Goal: Task Accomplishment & Management: Manage account settings

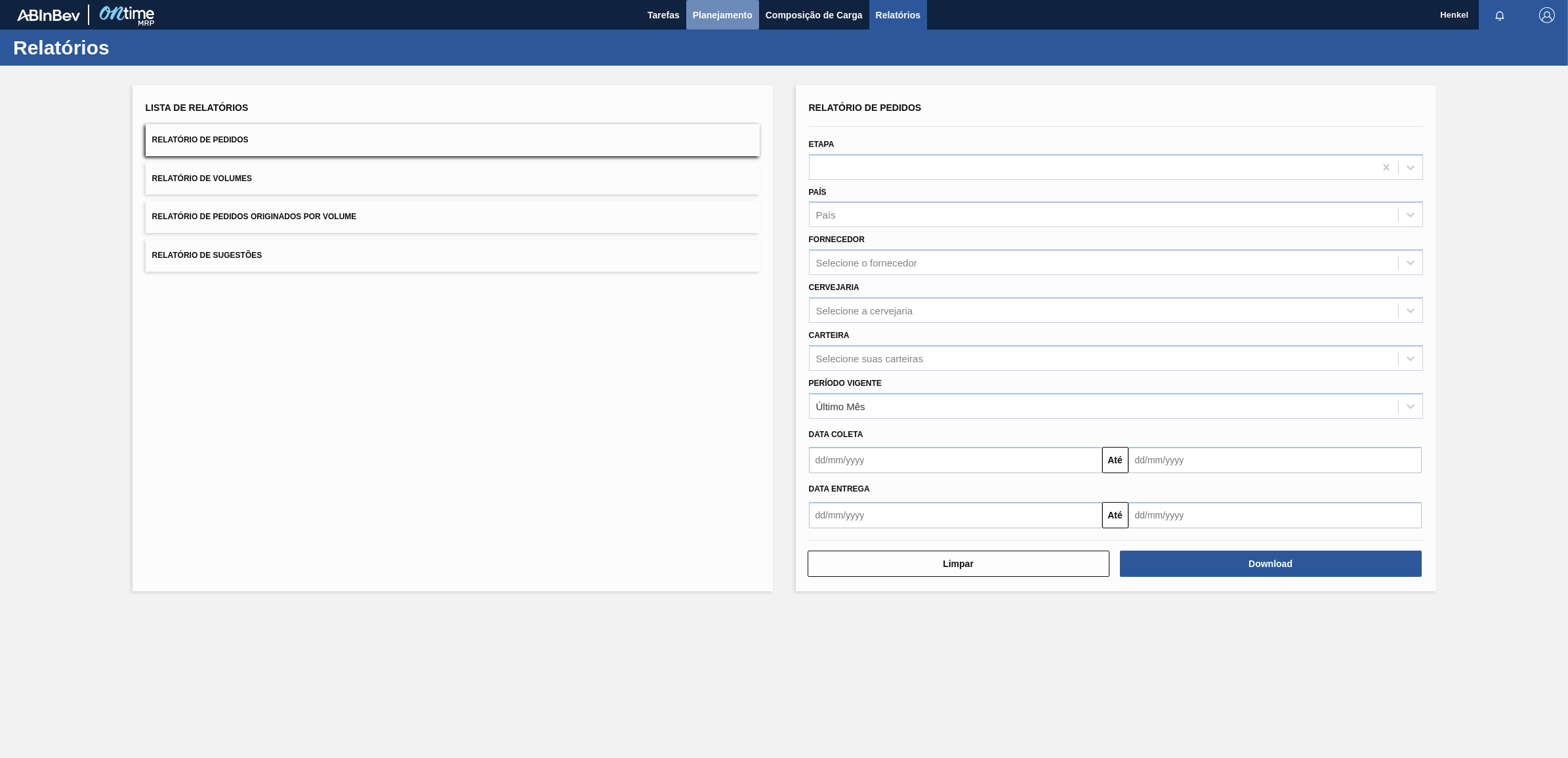
click at [732, 7] on span "Planejamento" at bounding box center [723, 15] width 59 height 16
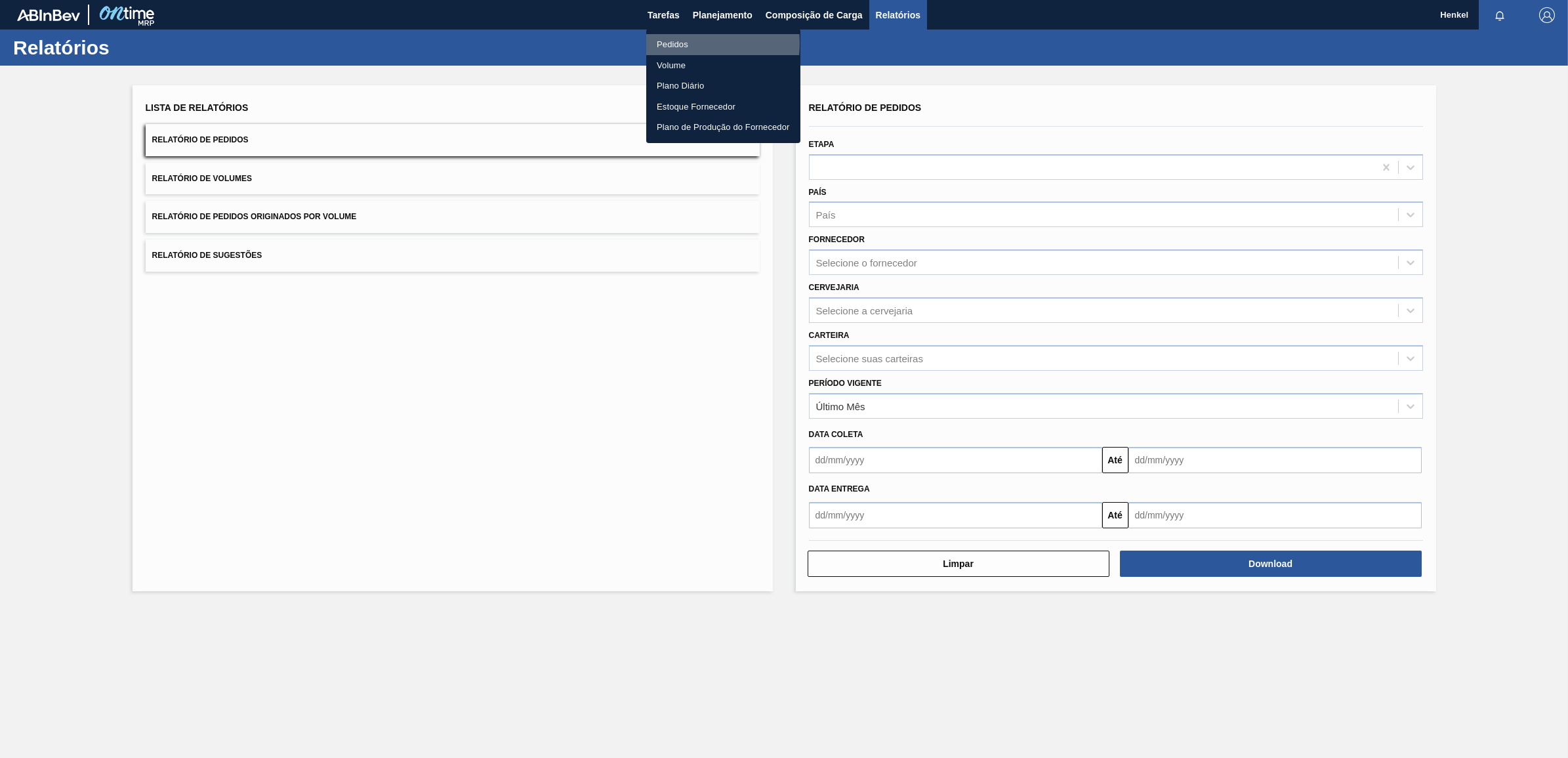
click at [668, 44] on li "Pedidos" at bounding box center [723, 44] width 154 height 21
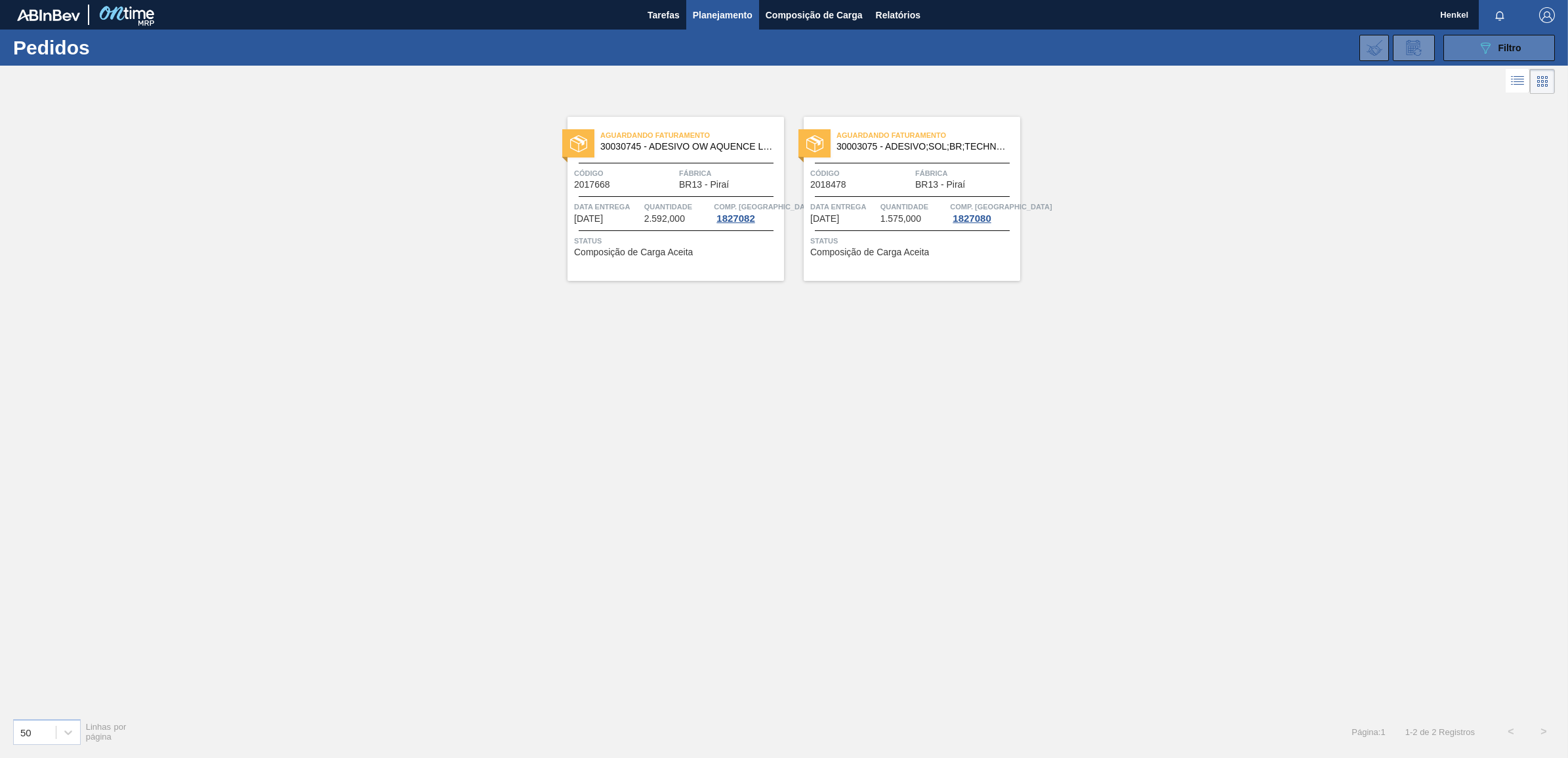
click at [1488, 50] on icon "089F7B8B-B2A5-4AFE-B5C0-19BA573D28AC" at bounding box center [1485, 48] width 16 height 16
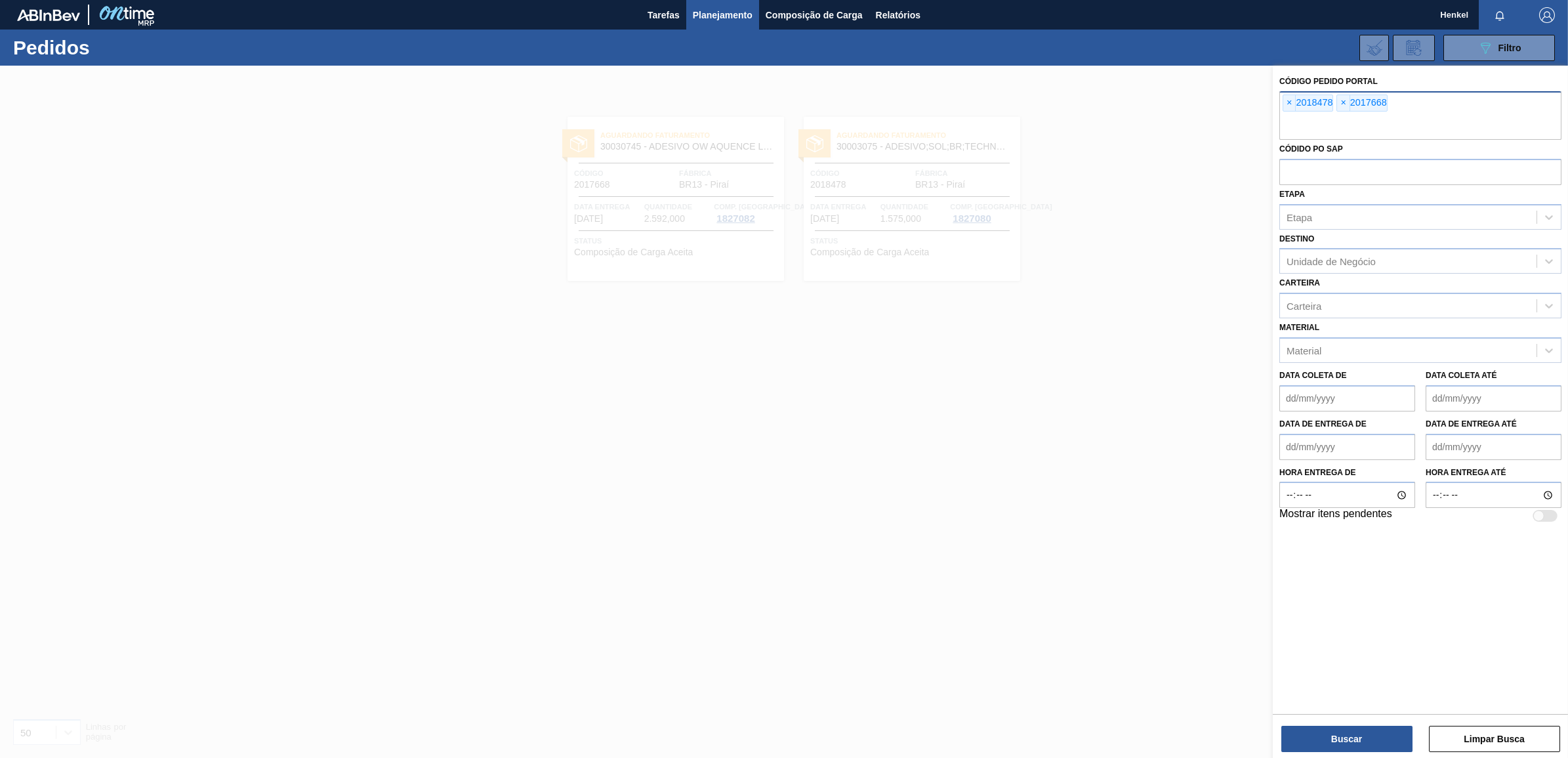
click at [1303, 130] on input "text" at bounding box center [1421, 127] width 282 height 25
paste input "text"
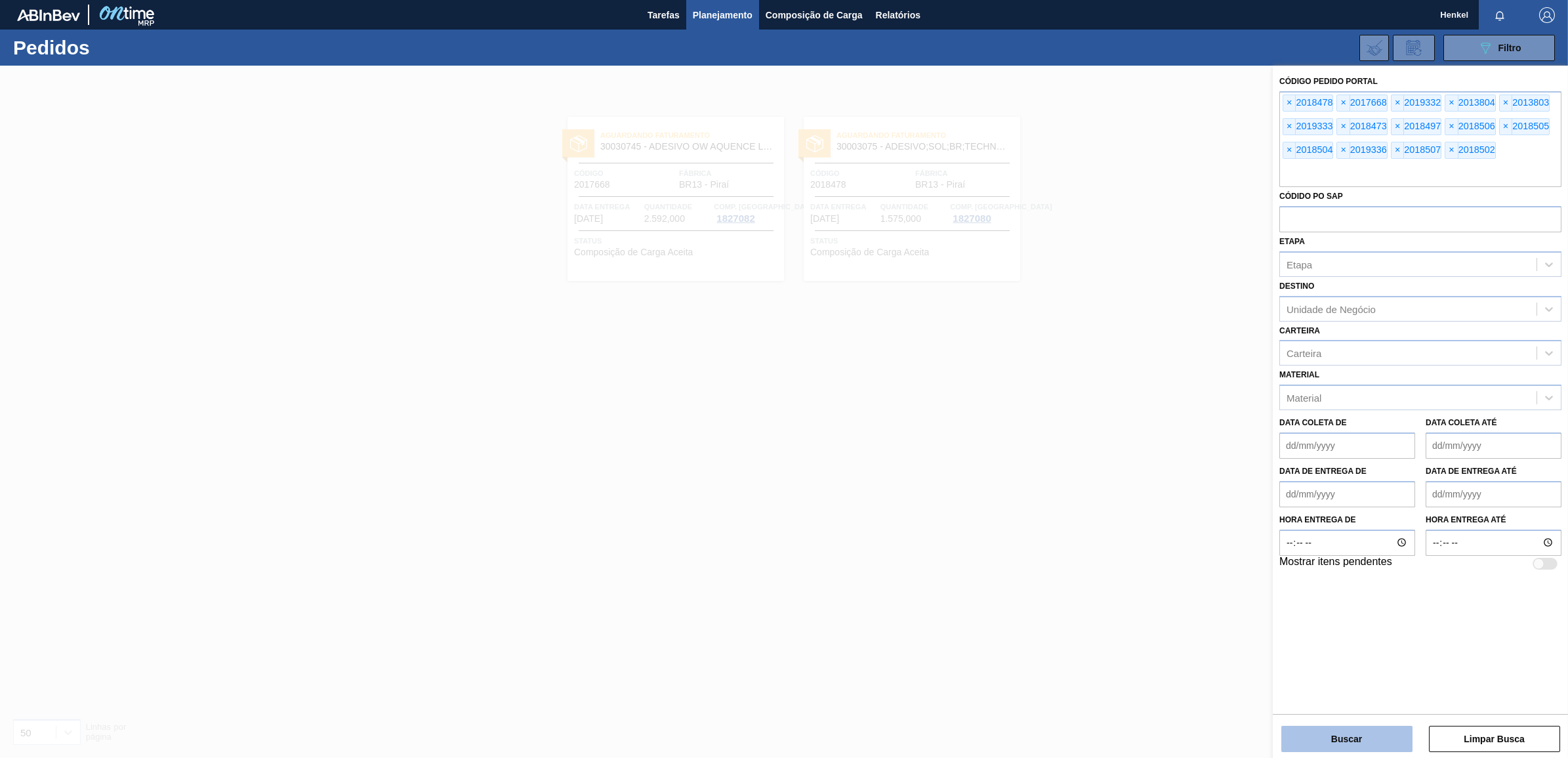
click at [1361, 730] on button "Buscar" at bounding box center [1347, 739] width 131 height 26
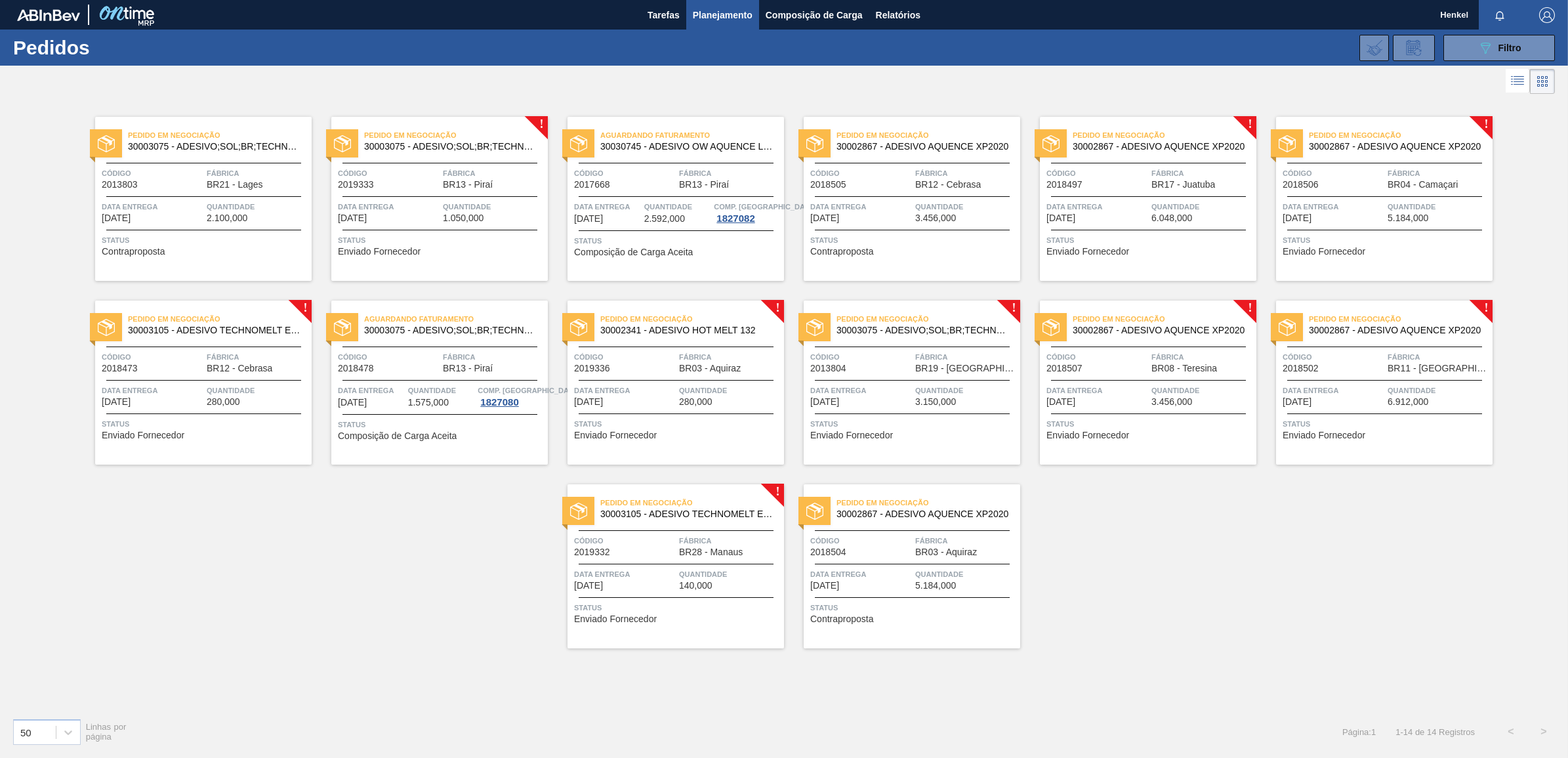
click at [447, 195] on div "Pedido em Negociação 30003075 - ADESIVO;SOL;BR;TECHNOMELT SUPRA HT 35125 Código…" at bounding box center [439, 198] width 216 height 164
click at [207, 195] on div "Pedido em Negociação 30003075 - ADESIVO;SOL;BR;TECHNOMELT SUPRA HT 35125 Código…" at bounding box center [203, 198] width 216 height 164
click at [437, 185] on div "Código 2019333" at bounding box center [388, 178] width 102 height 23
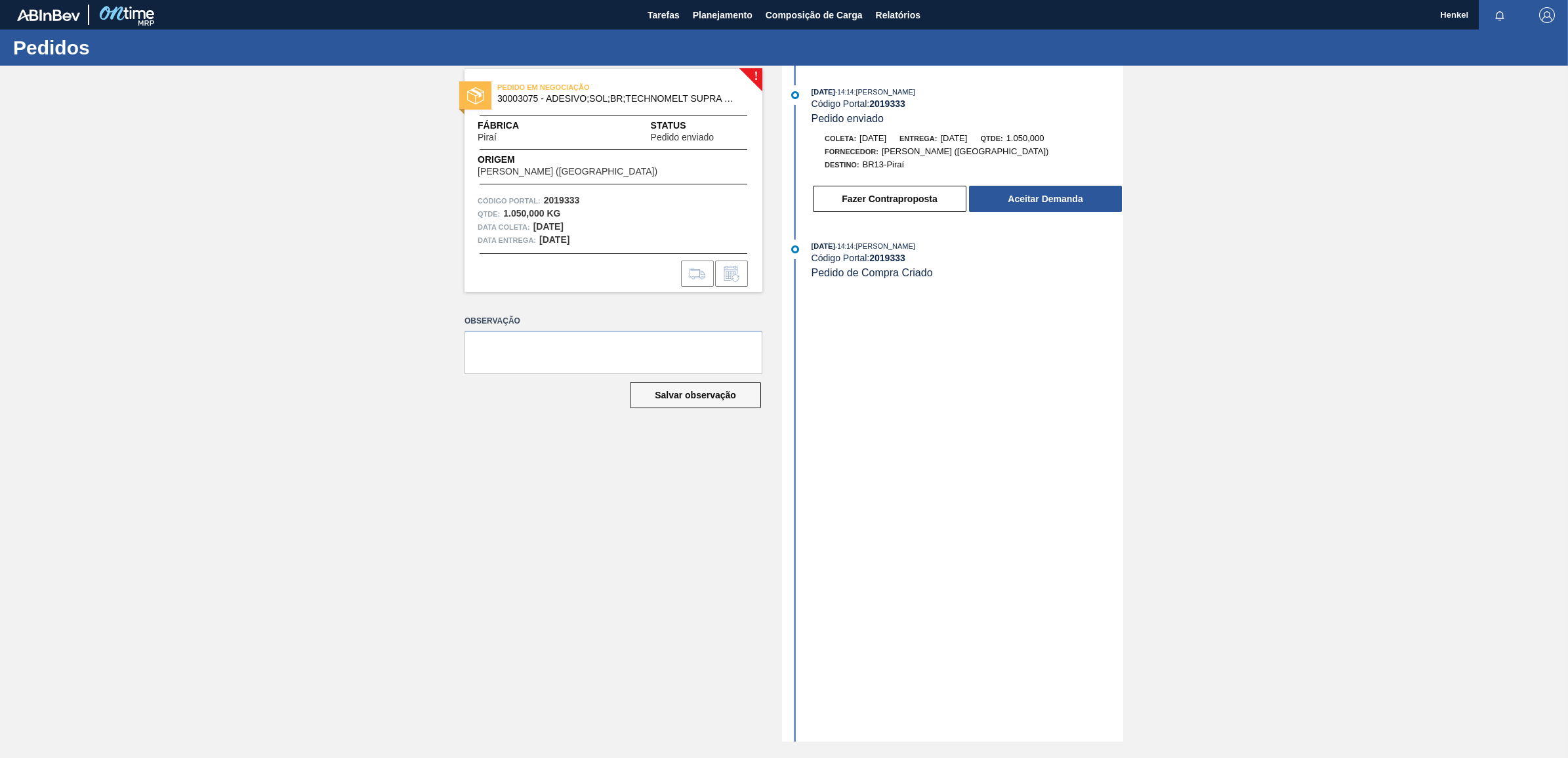
drag, startPoint x: 894, startPoint y: 202, endPoint x: 858, endPoint y: 225, distance: 42.7
click at [858, 225] on div "[DATE] 14:14 : [PERSON_NAME] Código Portal: 2019333 Pedido enviado Coleta: [DAT…" at bounding box center [954, 403] width 338 height 676
click at [898, 202] on button "Fazer Contraproposta" at bounding box center [889, 198] width 154 height 26
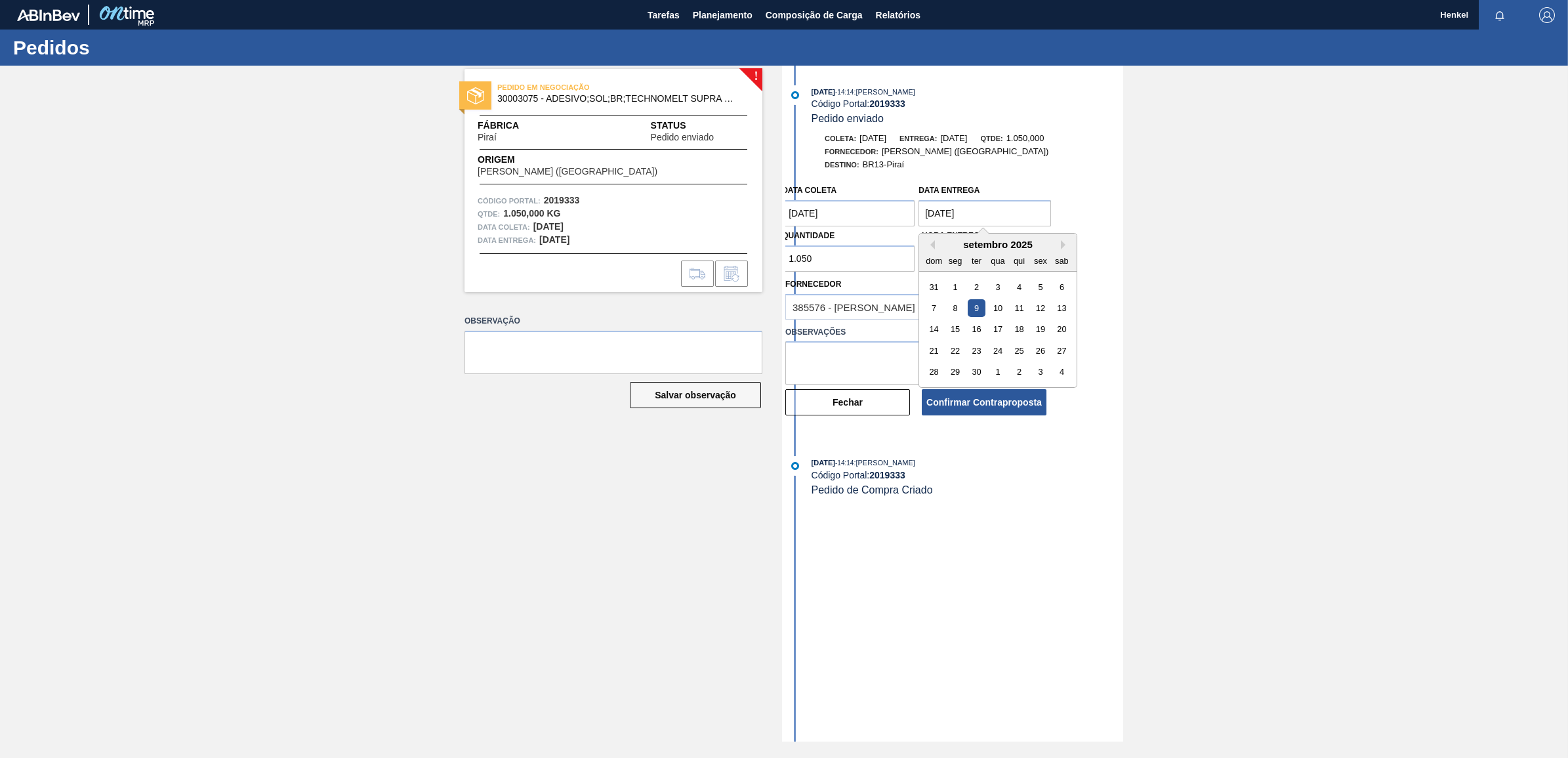
click at [990, 214] on entrega "[DATE]" at bounding box center [985, 213] width 133 height 26
click at [999, 306] on div "10" at bounding box center [998, 308] width 18 height 18
type entrega "[DATE]"
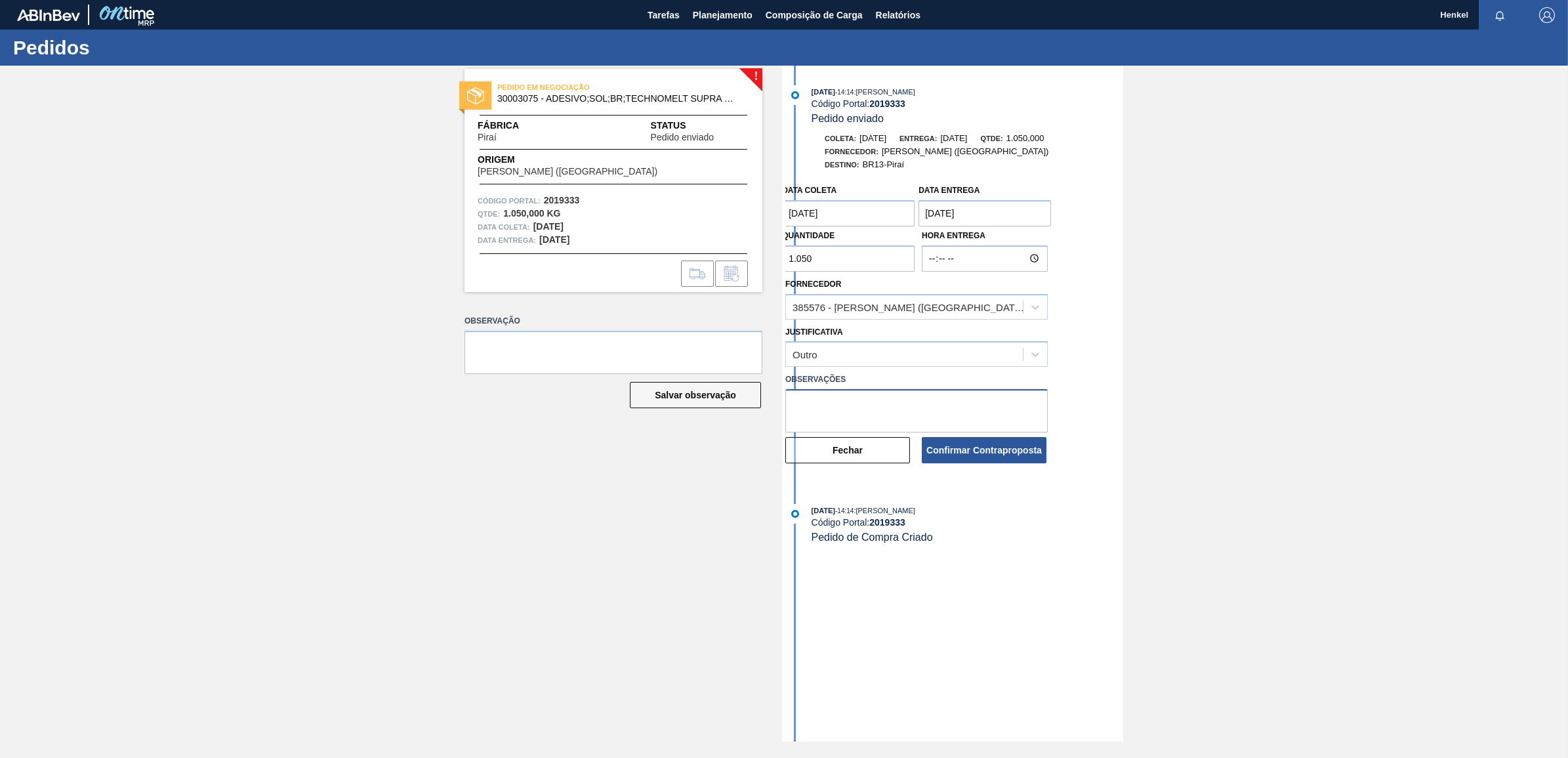
click at [840, 401] on textarea at bounding box center [916, 410] width 262 height 44
type textarea "Data ajustada de acordo com Lead time"
click at [1001, 452] on button "Confirmar Contraproposta" at bounding box center [984, 450] width 124 height 26
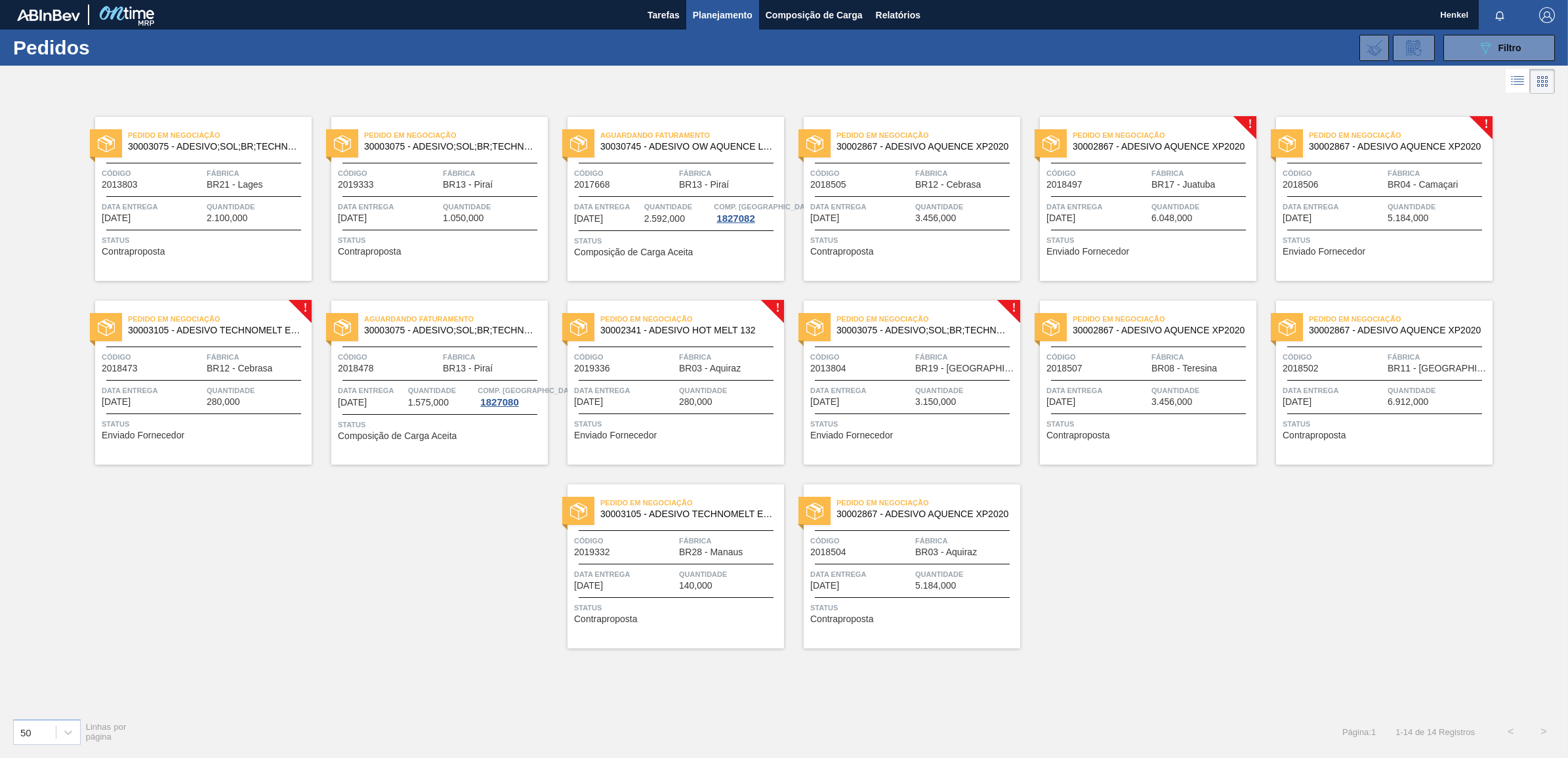
click at [654, 227] on div "Aguardando Faturamento 30030745 - ADESIVO OW AQUENCE LG 30 MCR Código 2017668 F…" at bounding box center [675, 198] width 216 height 164
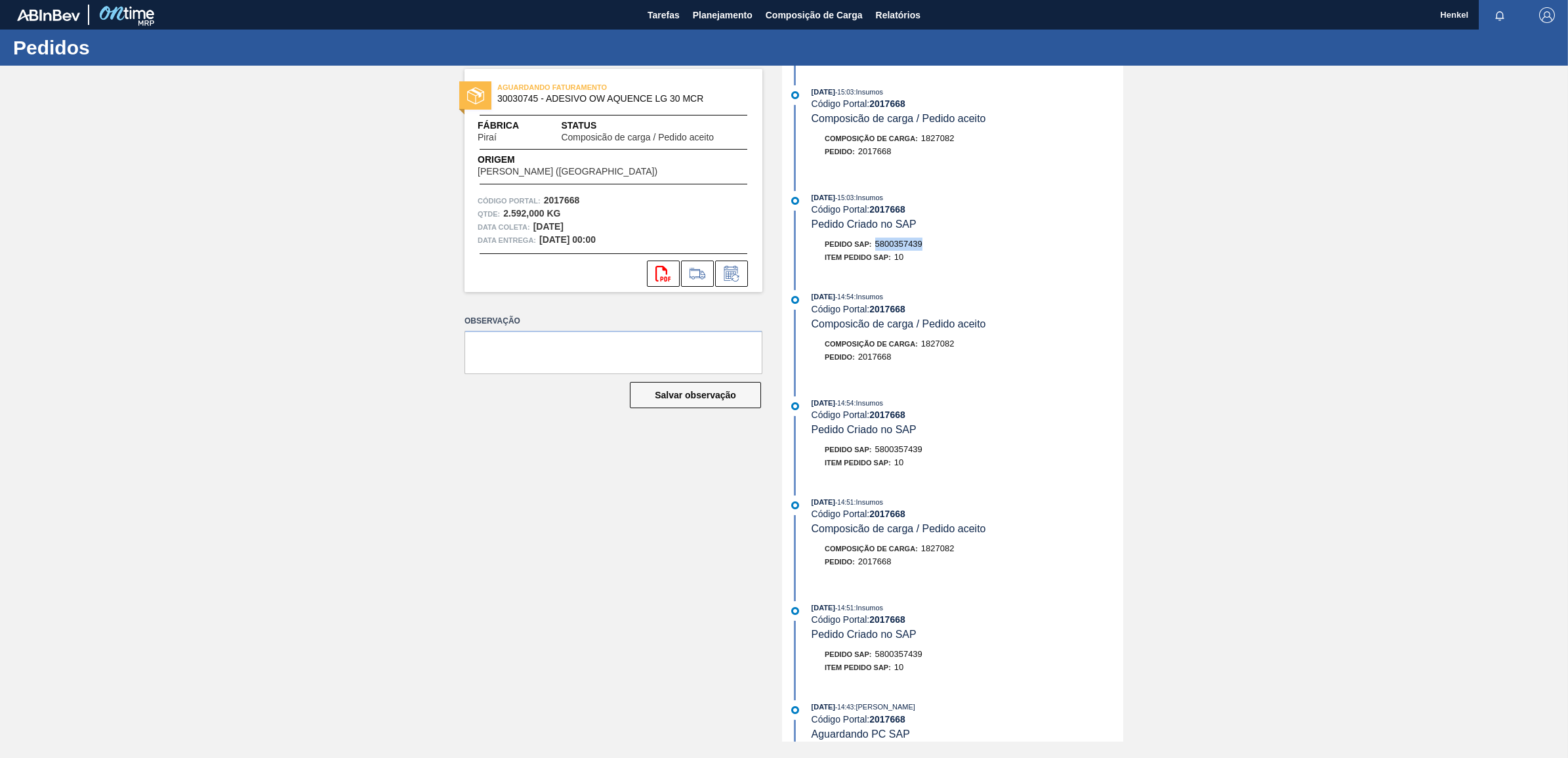
drag, startPoint x: 927, startPoint y: 250, endPoint x: 879, endPoint y: 245, distance: 48.3
click at [879, 245] on div "Pedido SAP: 5800357439" at bounding box center [967, 243] width 312 height 13
copy span "5800357439"
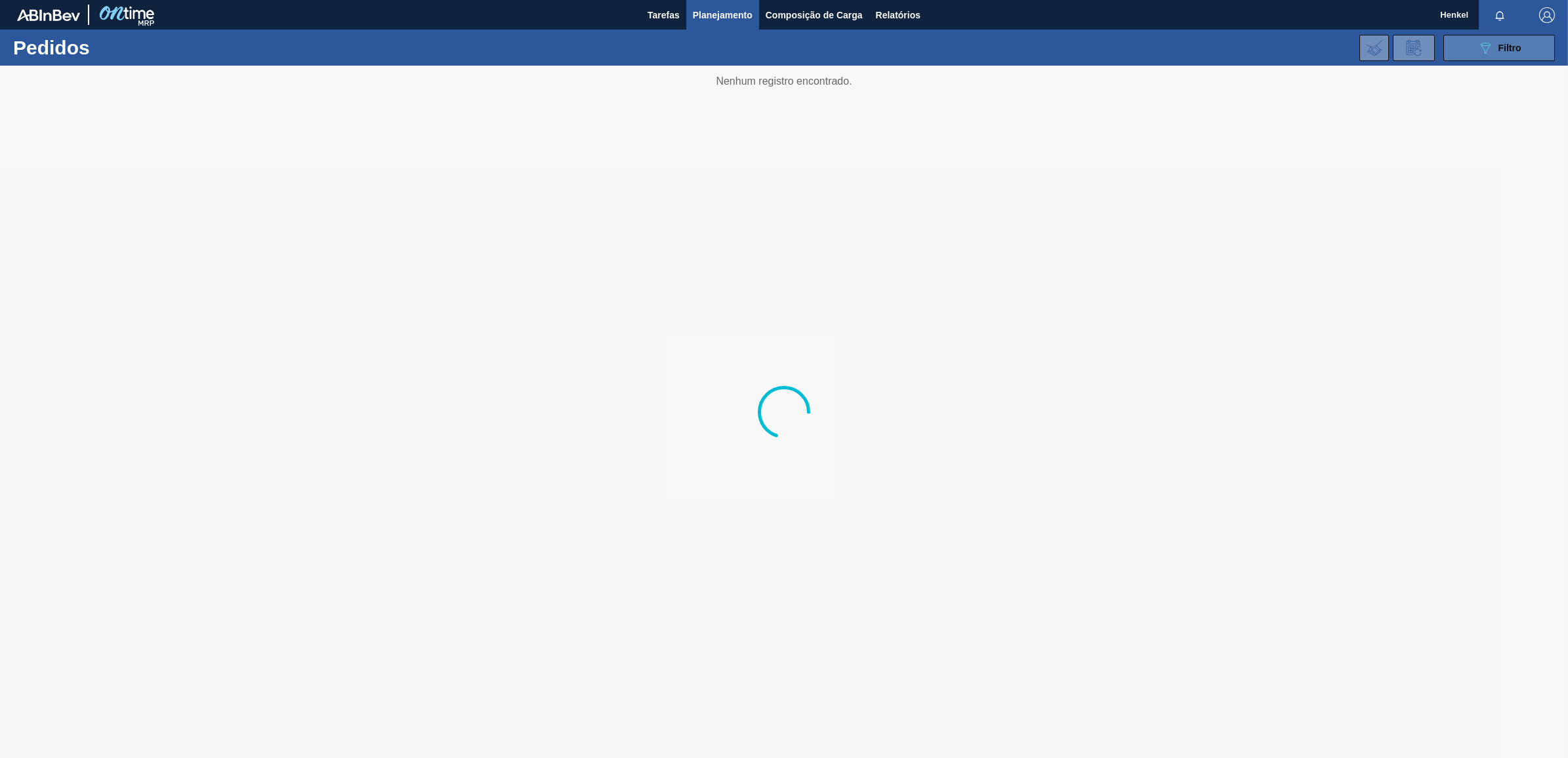
click at [1513, 51] on span "Filtro" at bounding box center [1509, 48] width 23 height 10
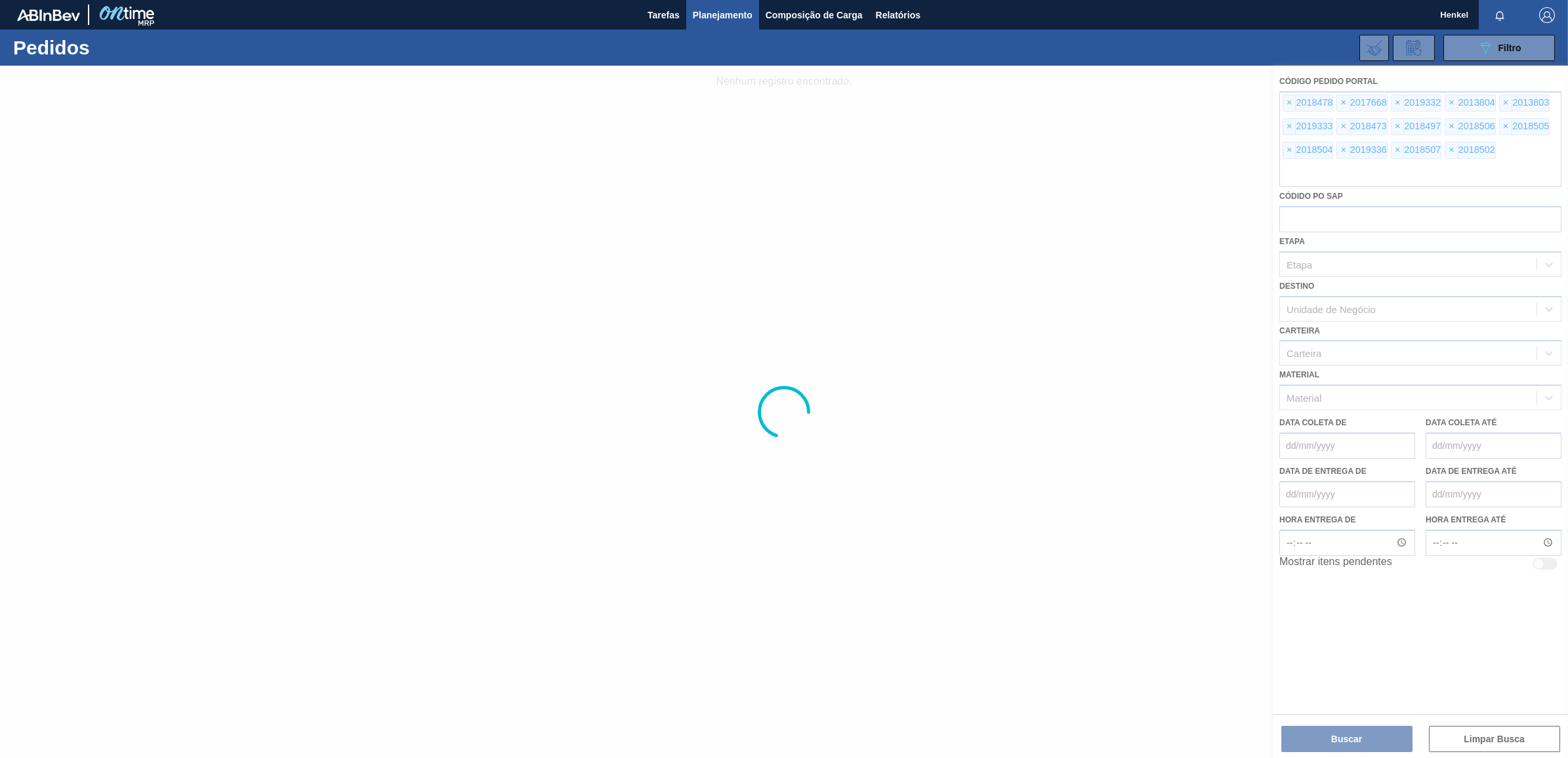
click at [656, 364] on div at bounding box center [784, 412] width 1568 height 692
click at [722, 17] on span "Planejamento" at bounding box center [723, 15] width 59 height 16
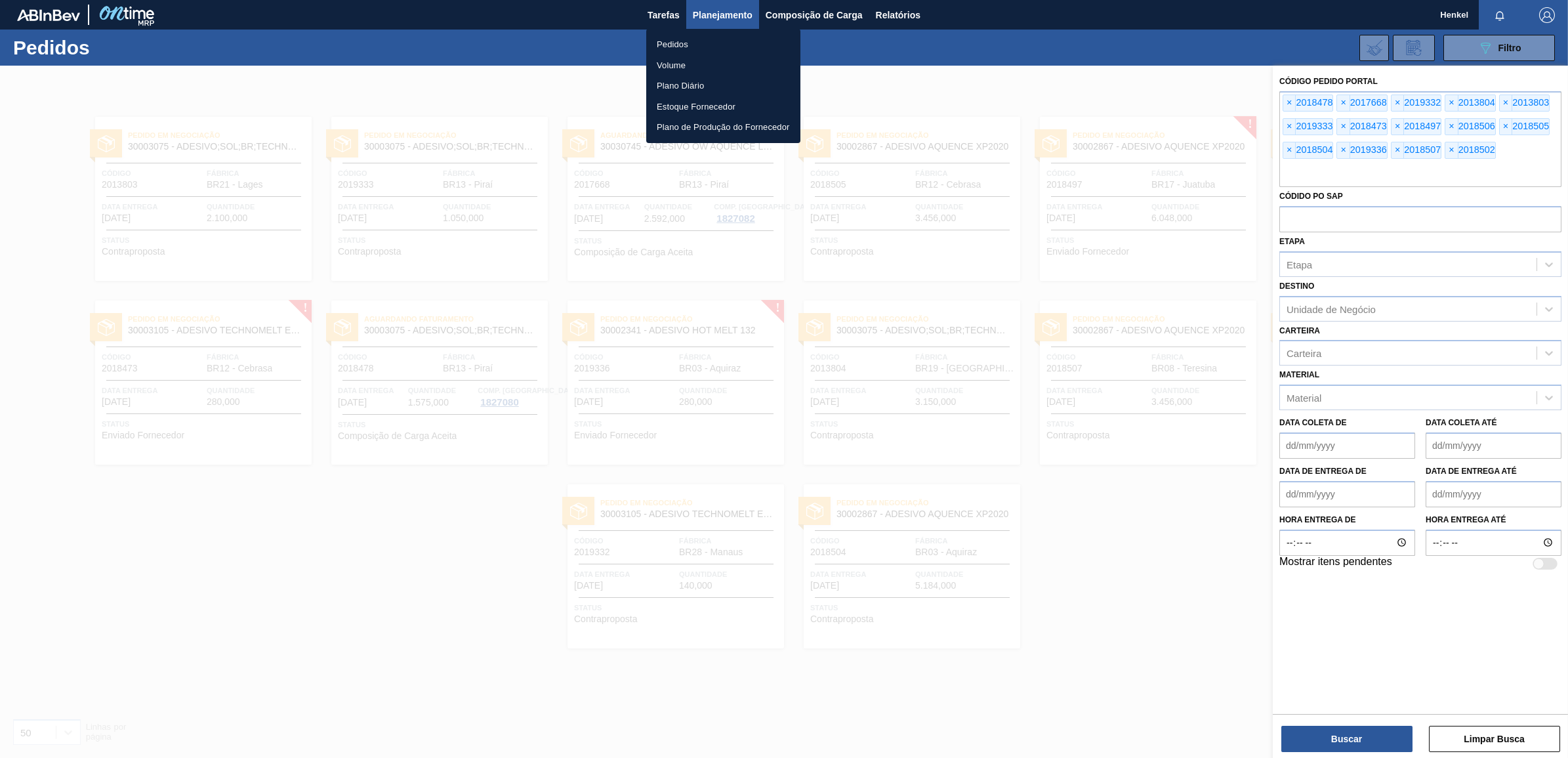
click at [1089, 661] on div at bounding box center [784, 379] width 1568 height 758
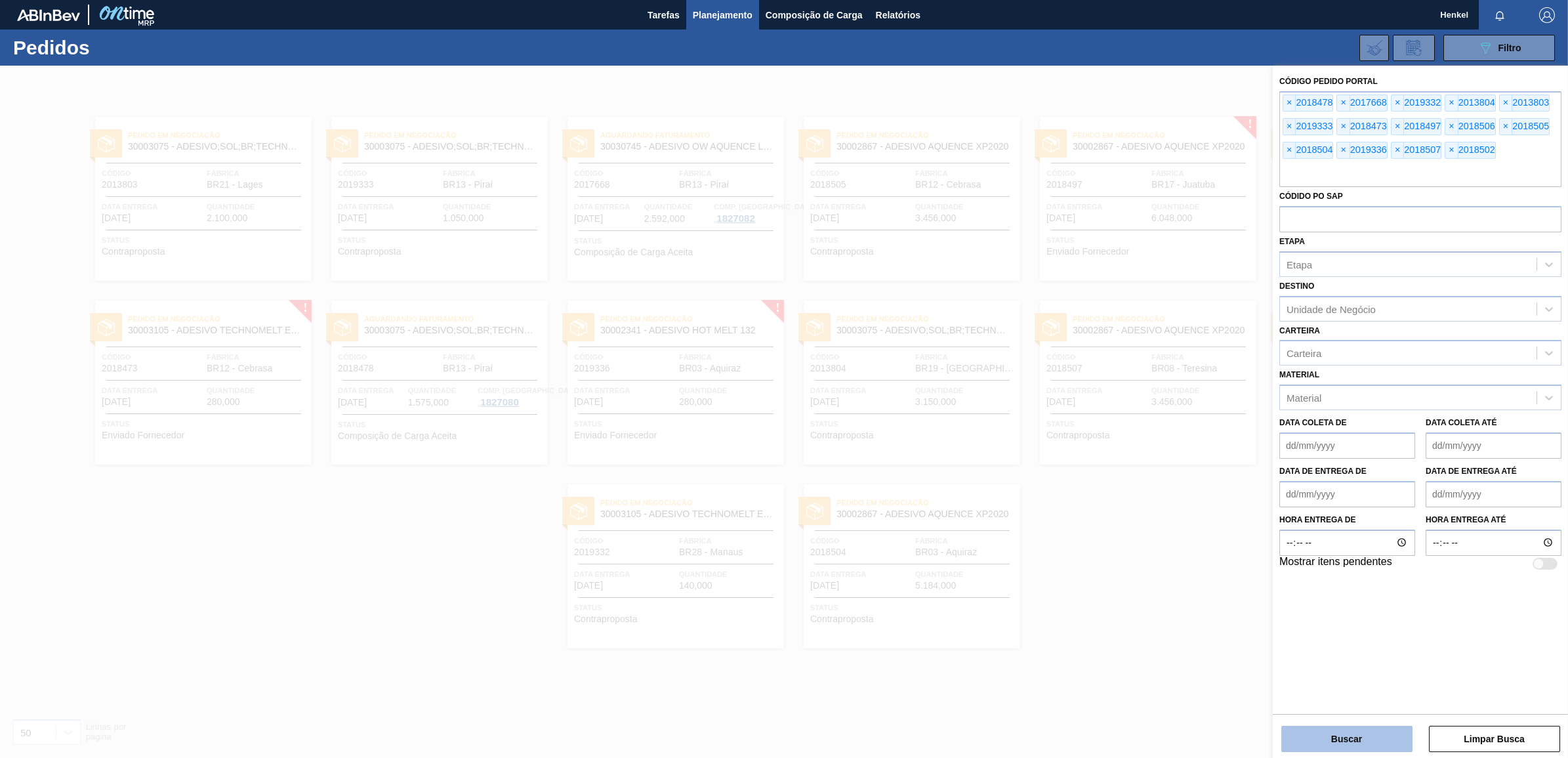
click at [1376, 743] on button "Buscar" at bounding box center [1347, 739] width 131 height 26
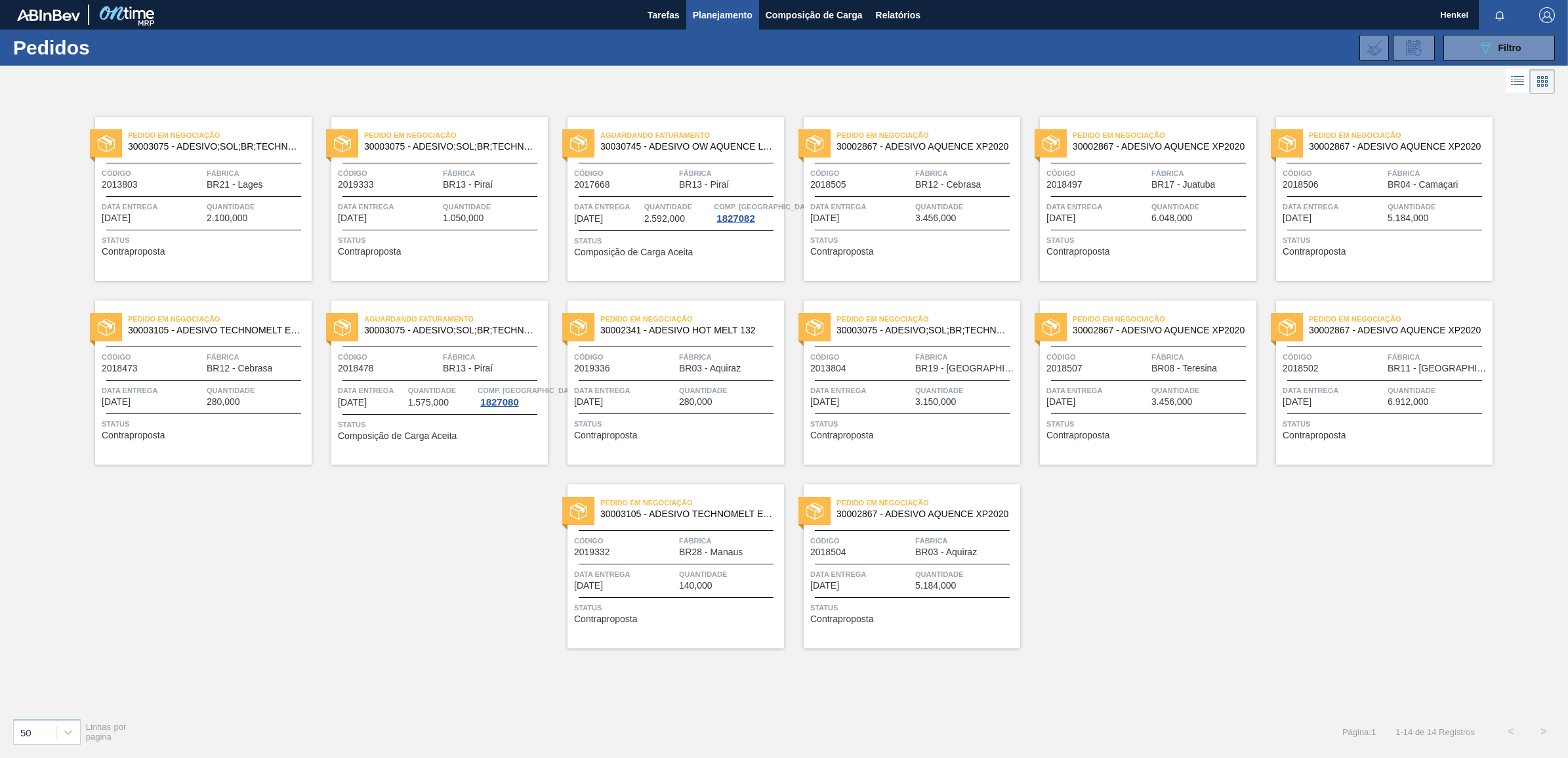
click at [397, 412] on div "Aguardando Faturamento 30003075 - ADESIVO;SOL;BR;TECHNOMELT SUPRA HT 35125 Códi…" at bounding box center [439, 382] width 216 height 164
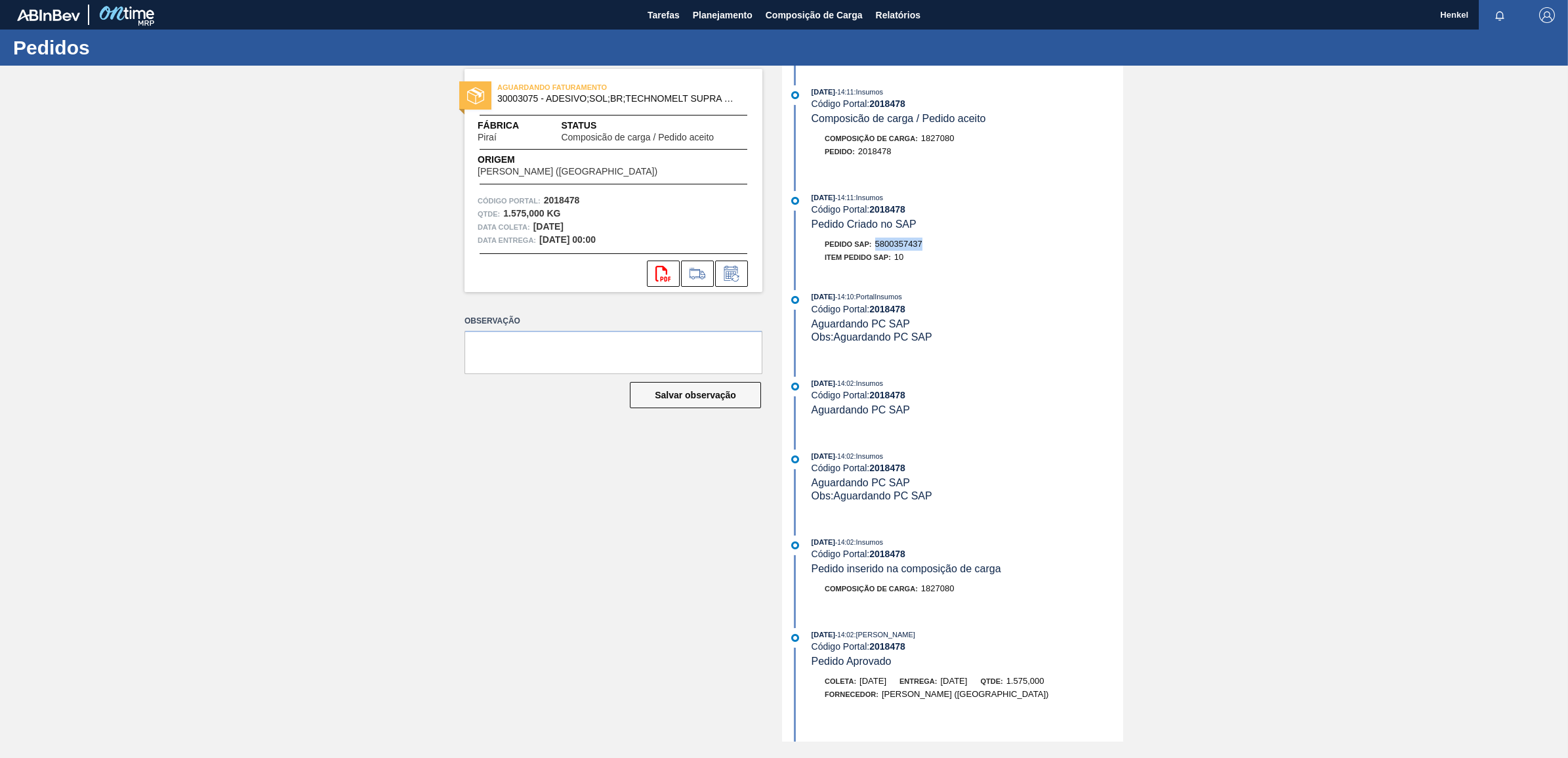
drag, startPoint x: 876, startPoint y: 243, endPoint x: 934, endPoint y: 243, distance: 58.0
click at [934, 243] on div "Pedido SAP: 5800357437" at bounding box center [967, 243] width 312 height 13
copy span "5800357437"
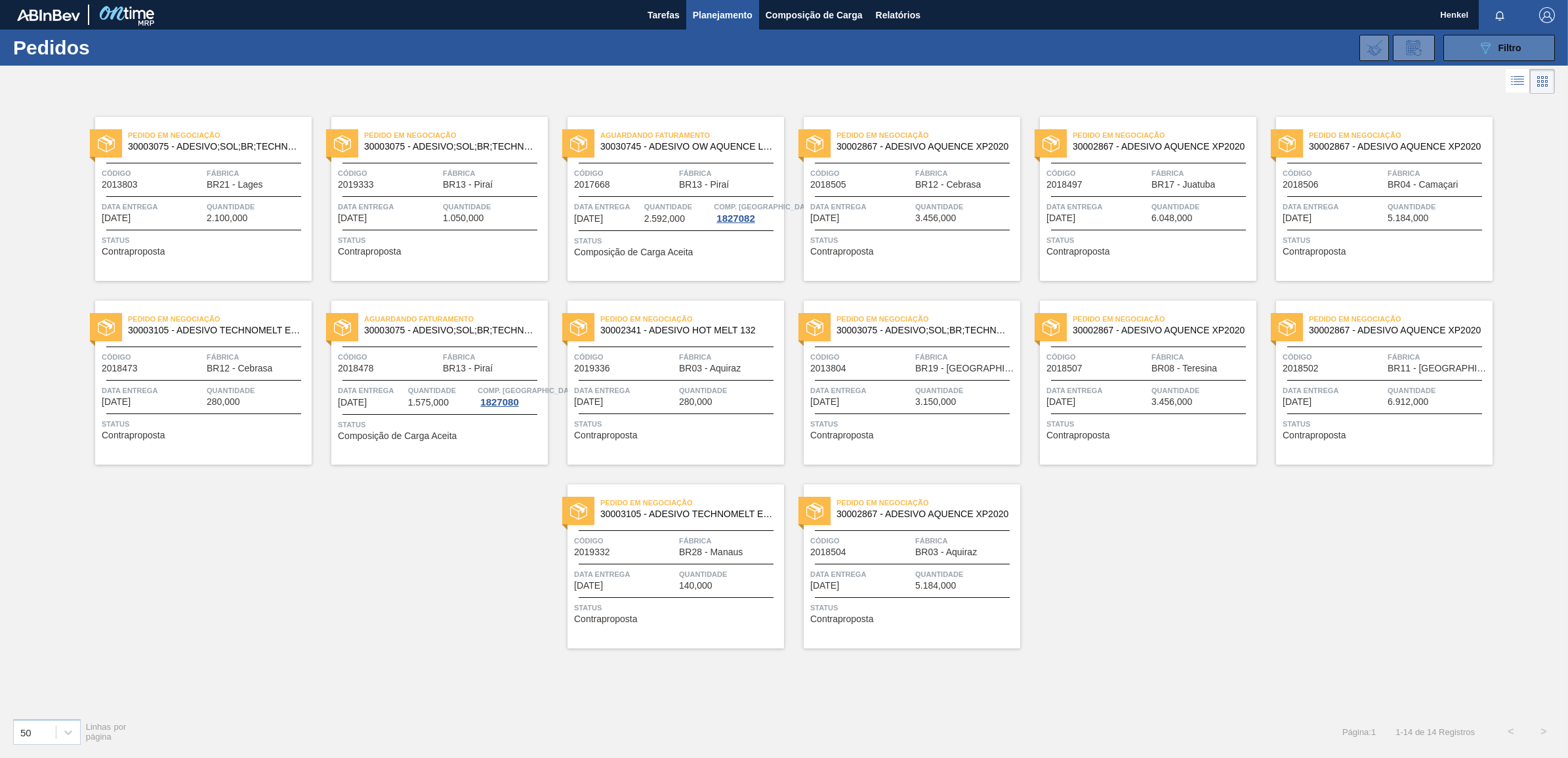
click at [1483, 44] on icon "089F7B8B-B2A5-4AFE-B5C0-19BA573D28AC" at bounding box center [1485, 48] width 16 height 16
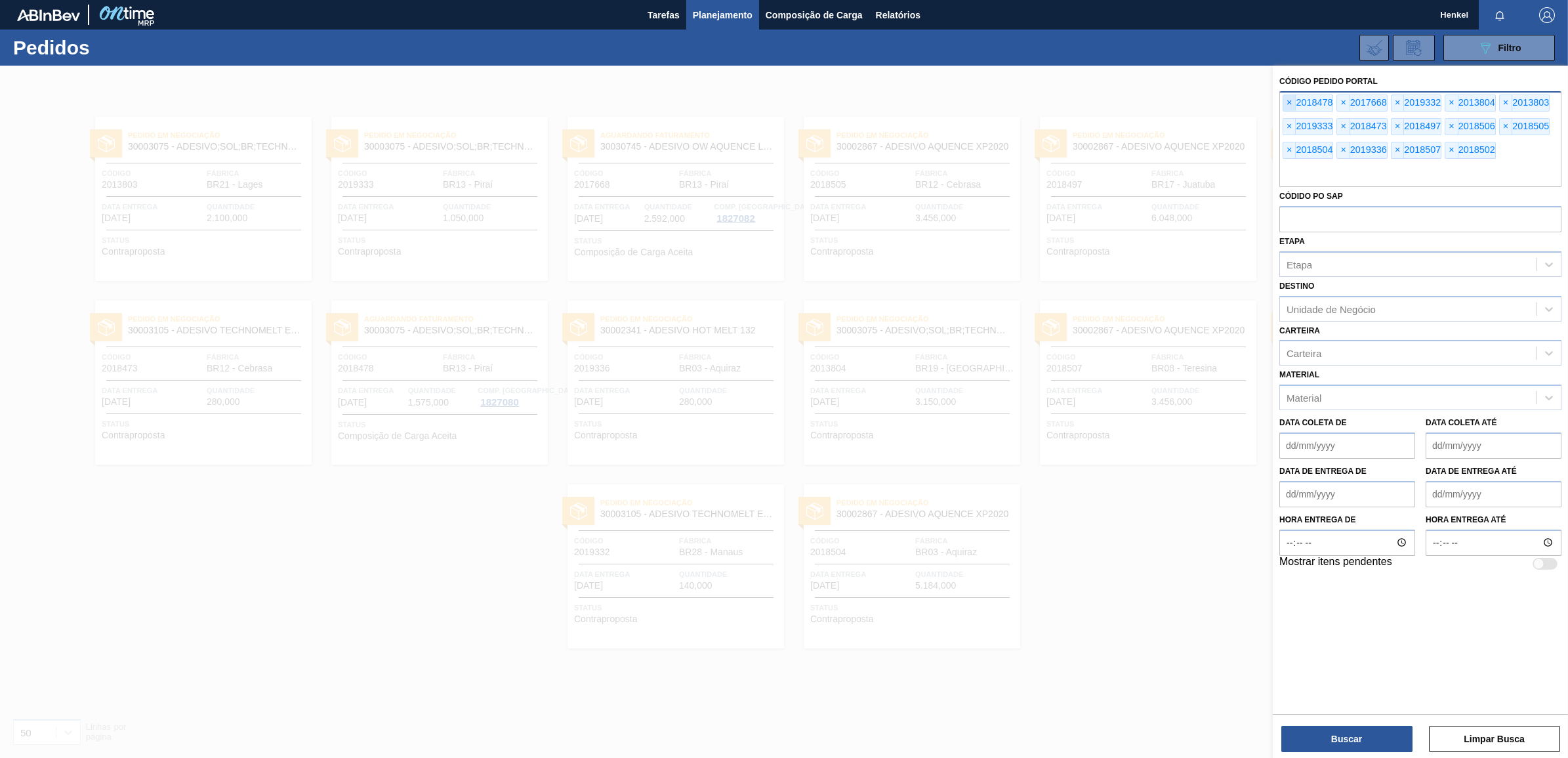
click at [1291, 100] on span "×" at bounding box center [1289, 103] width 12 height 16
click at [1288, 103] on span "×" at bounding box center [1289, 103] width 12 height 16
click at [1325, 742] on button "Buscar" at bounding box center [1347, 739] width 131 height 26
